Goal: Information Seeking & Learning: Understand process/instructions

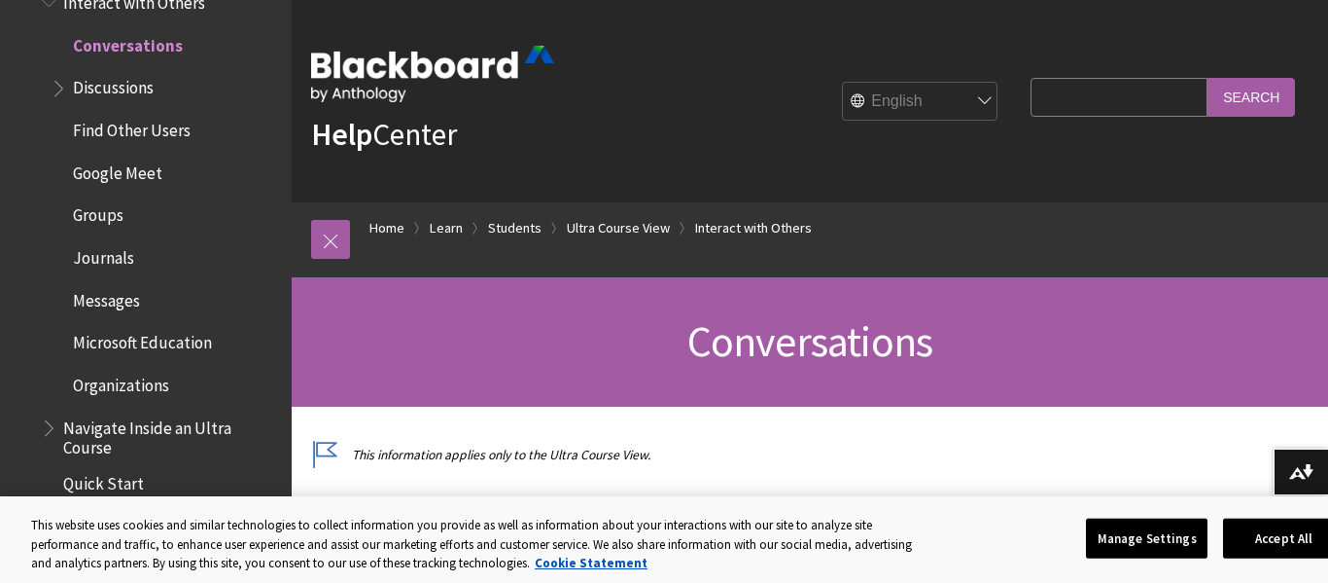
click at [120, 214] on span "Groups" at bounding box center [98, 212] width 51 height 26
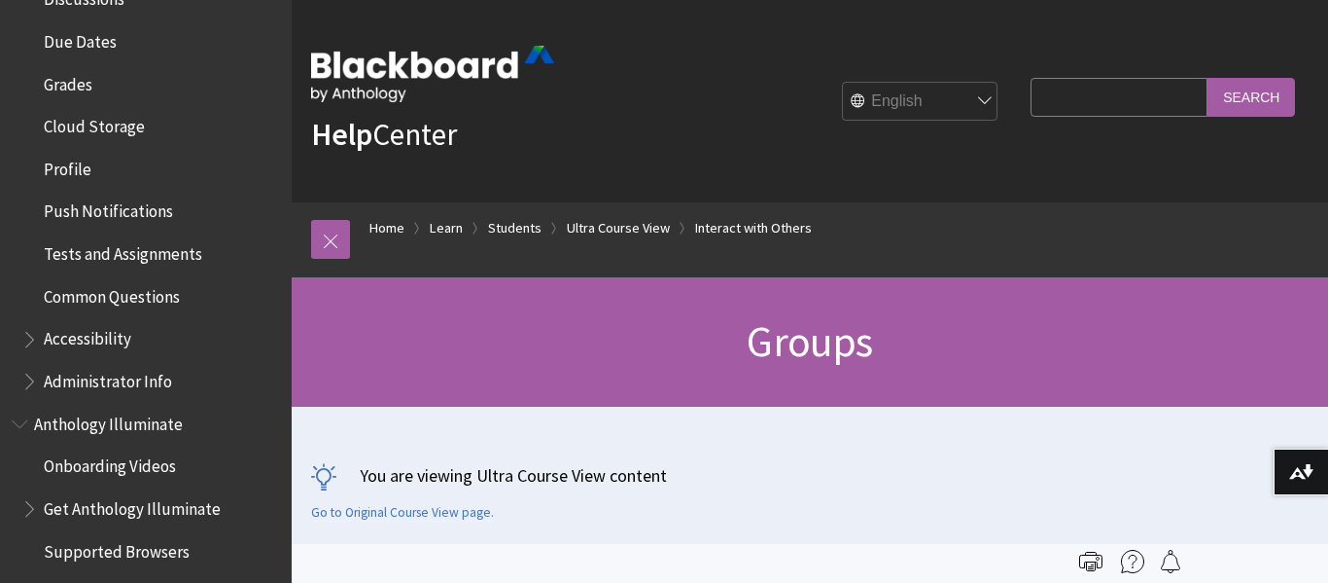
scroll to position [843, 0]
click at [746, 222] on link "Interact with Others" at bounding box center [753, 228] width 117 height 24
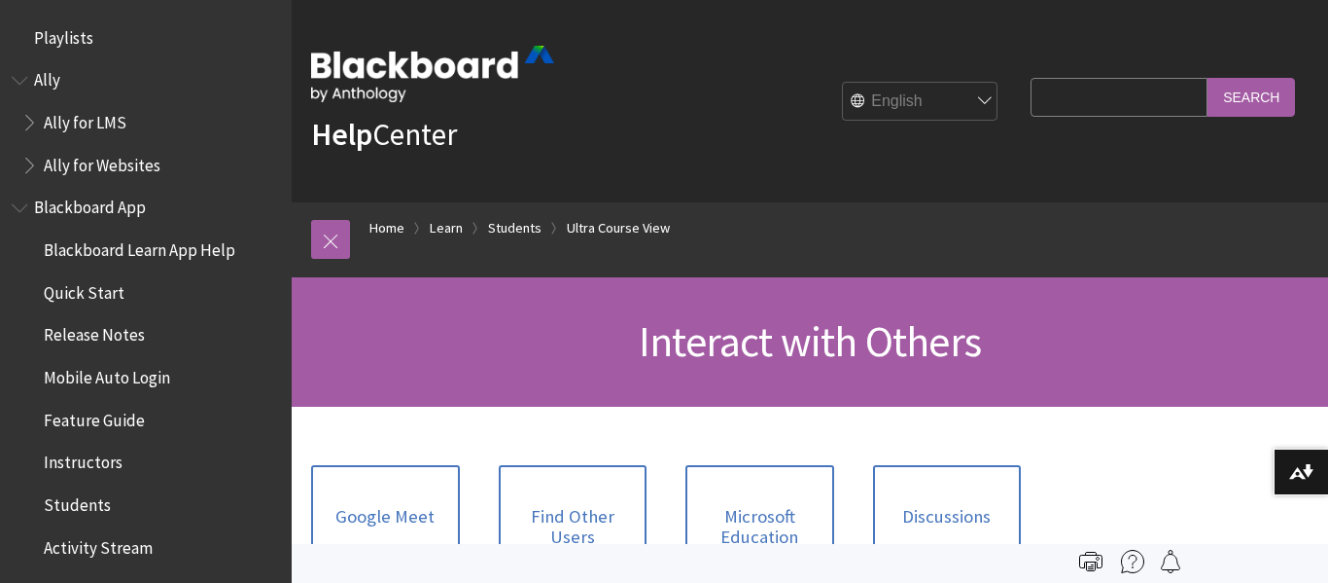
scroll to position [2565, 0]
